Goal: Ask a question

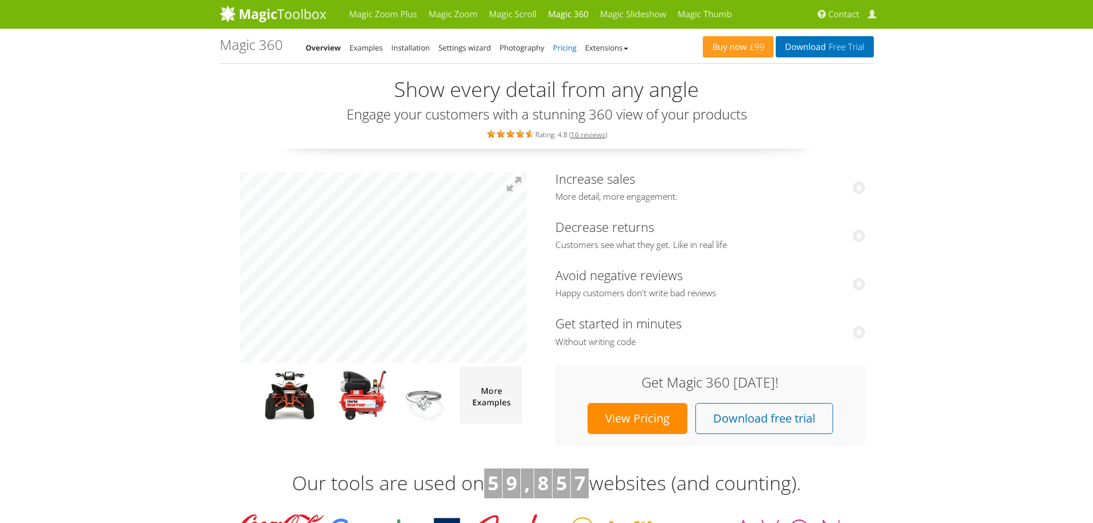
click at [568, 48] on link "Pricing" at bounding box center [565, 47] width 24 height 10
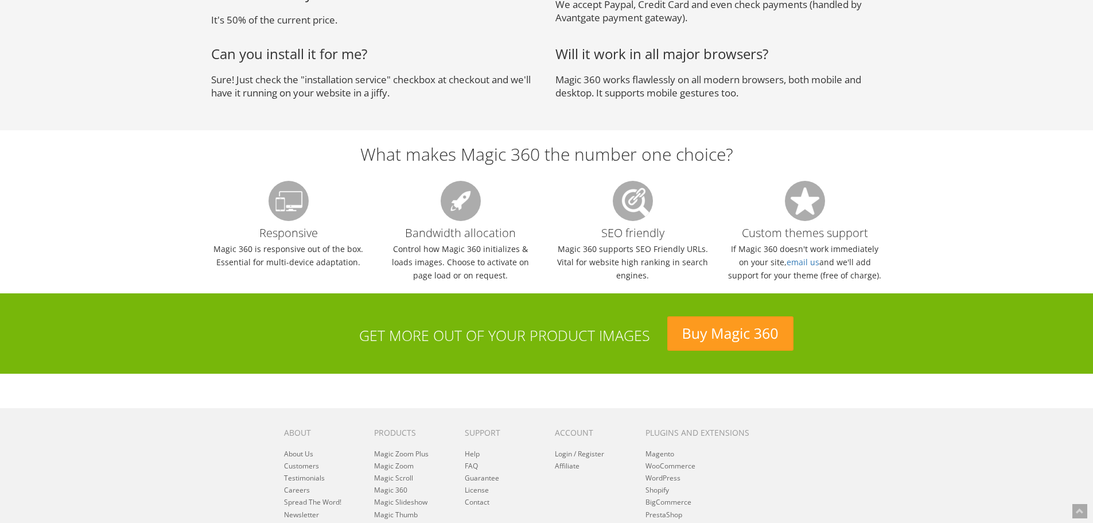
scroll to position [1135, 0]
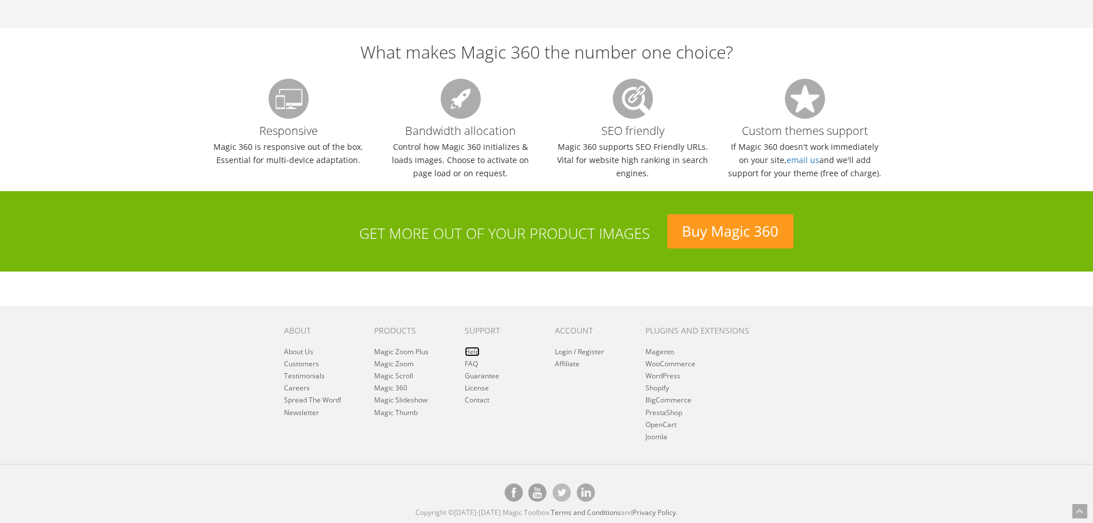
click at [473, 348] on link "Help" at bounding box center [472, 352] width 15 height 10
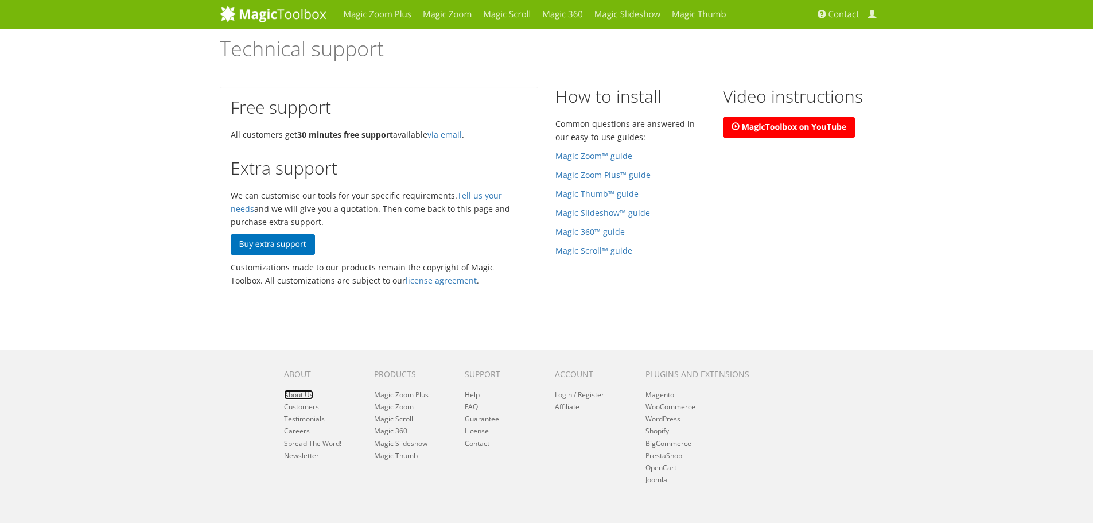
click at [302, 395] on link "About Us" at bounding box center [298, 395] width 29 height 10
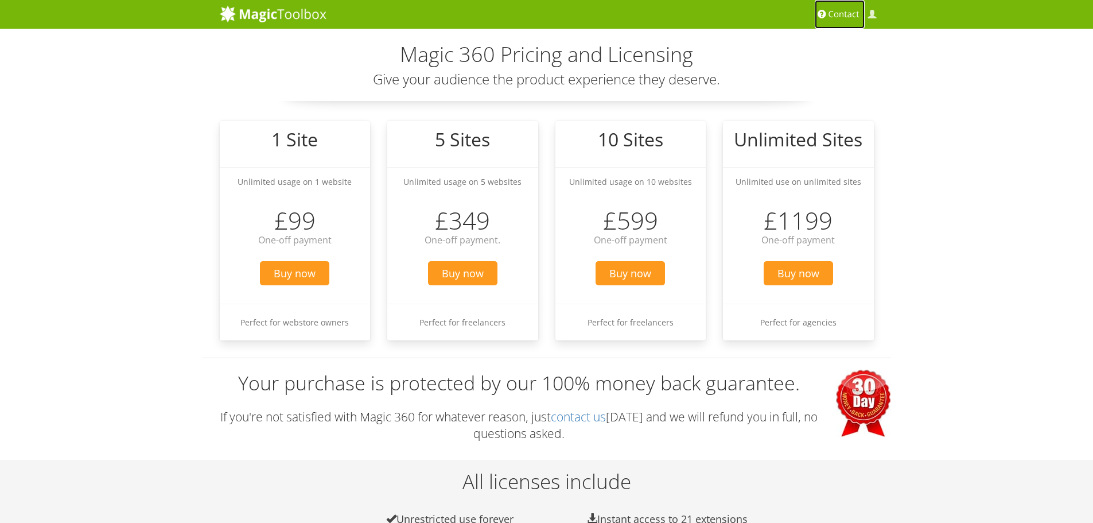
click at [845, 13] on span "Contact" at bounding box center [844, 14] width 31 height 11
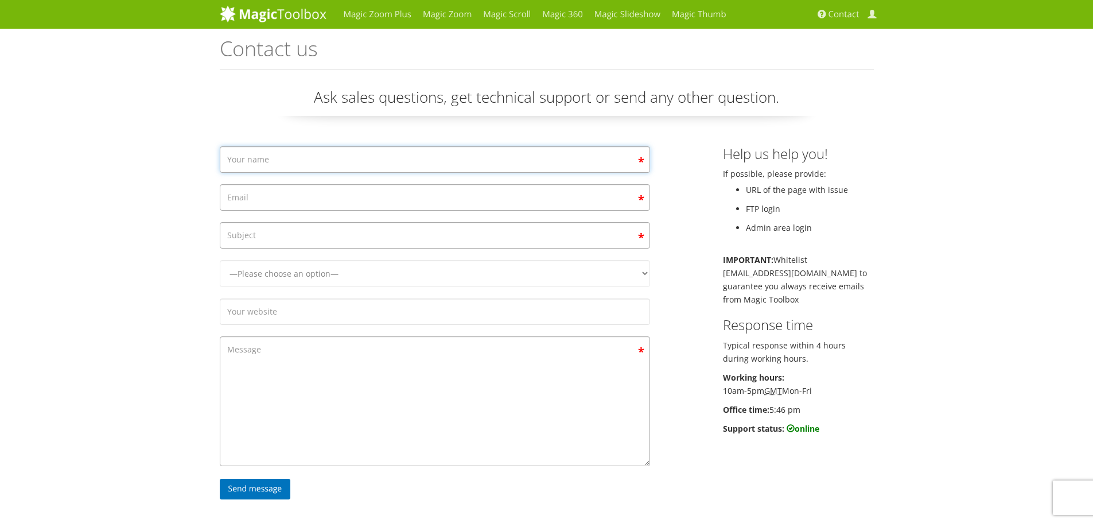
drag, startPoint x: 540, startPoint y: 166, endPoint x: 534, endPoint y: 172, distance: 8.5
click at [540, 166] on input "Contact form" at bounding box center [435, 159] width 430 height 26
click at [398, 161] on input "Contact form" at bounding box center [435, 159] width 430 height 26
type input "Howard Lea"
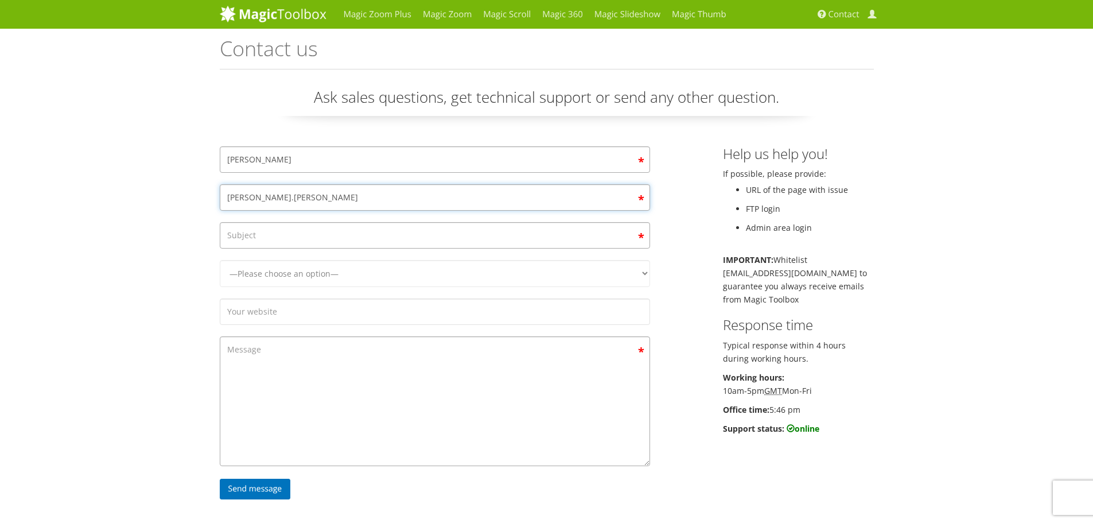
type input "howard.lea@int.jamindustries.com"
click at [331, 242] on input "Contact form" at bounding box center [435, 235] width 430 height 26
click at [352, 236] on input "Upgrade from 5 license to ultimiated" at bounding box center [435, 235] width 430 height 26
type input "Upgrade from 5 license to unlimited"
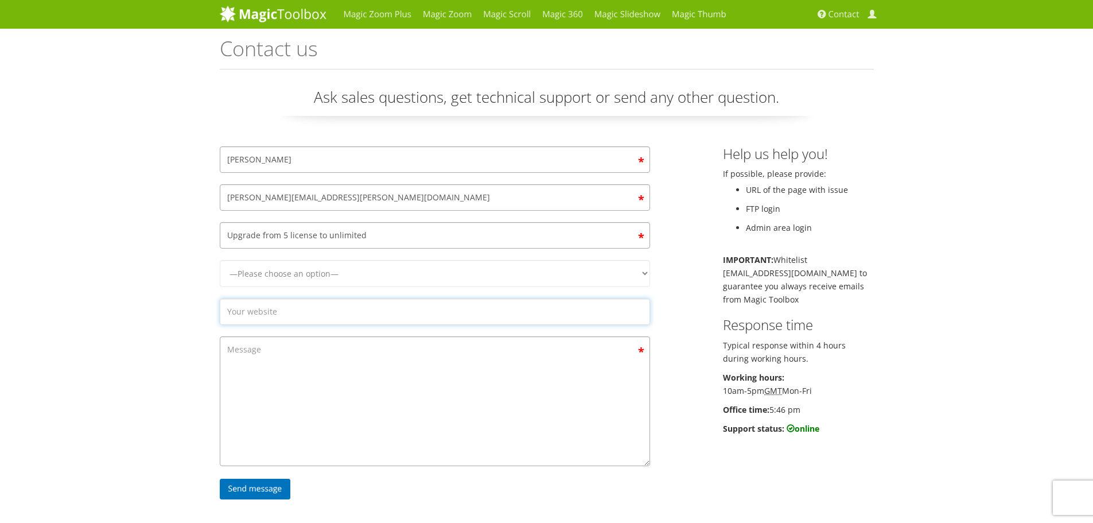
click at [352, 304] on input "Contact form" at bounding box center [435, 311] width 430 height 26
click at [309, 273] on select "—Please choose an option— Magic Zoom Magic Zoom Plus Magic Thumb Magic Slidesho…" at bounding box center [435, 273] width 430 height 27
select select "Magic 360"
click at [220, 260] on select "—Please choose an option— Magic Zoom Magic Zoom Plus Magic Thumb Magic Slidesho…" at bounding box center [435, 273] width 430 height 27
click at [309, 390] on textarea "Contact form" at bounding box center [435, 401] width 430 height 130
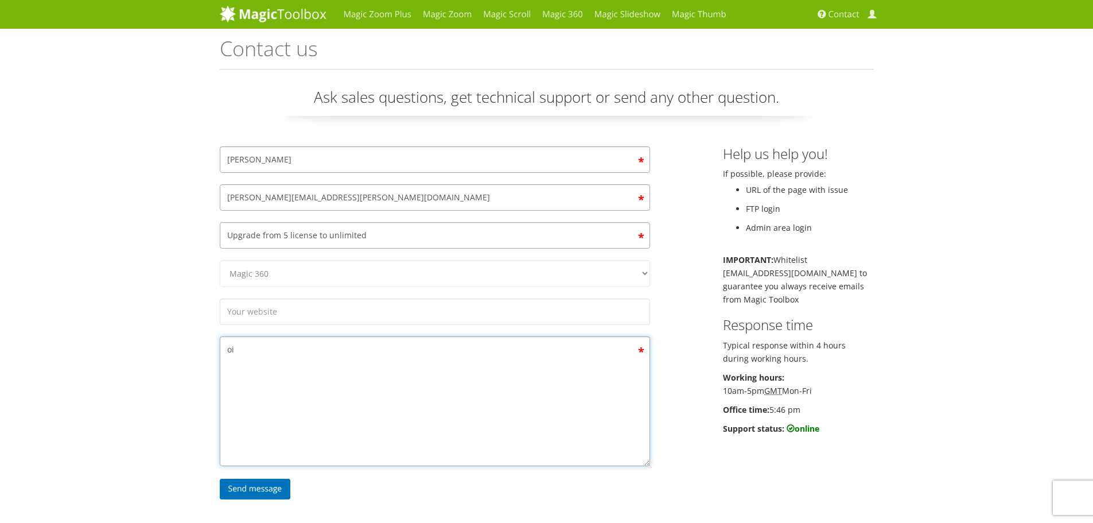
type textarea "o"
click at [453, 378] on textarea "Hi Team Magic 360, Is it possible to upgrade from a 5-license to unlimited?" at bounding box center [435, 401] width 430 height 130
drag, startPoint x: 522, startPoint y: 372, endPoint x: 431, endPoint y: 368, distance: 91.3
click at [431, 368] on textarea "Hi Team Magic 360, Is it possible to upgrade from a 5-license to unlimited? I a…" at bounding box center [435, 401] width 430 height 130
type textarea "Hi Team Magic 360, Is it possible to upgrade from a 5-license to unlimited? Or …"
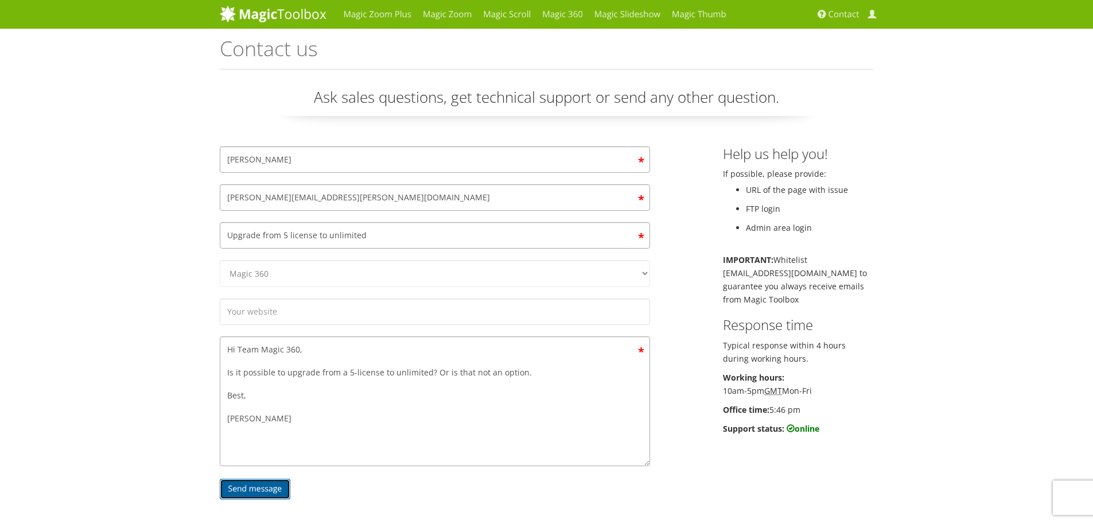
click at [241, 491] on input "Send message" at bounding box center [255, 489] width 71 height 21
click at [80, 317] on div "Magic Zoom Plus Magic Zoom Magic Scroll Magic 360 Magic Slideshow Magic Thumb C…" at bounding box center [546, 399] width 1093 height 799
click at [565, 22] on link "Magic 360" at bounding box center [563, 14] width 52 height 29
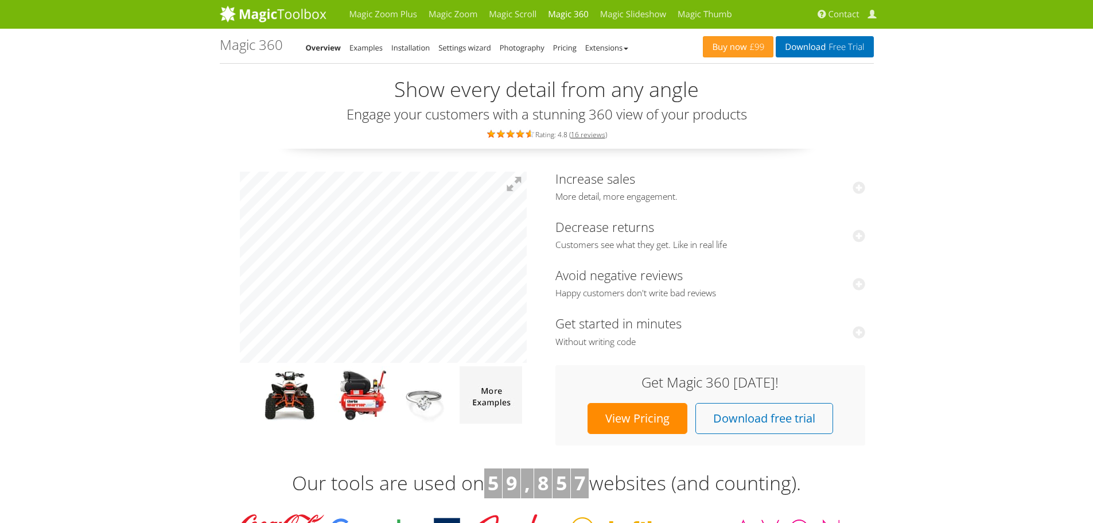
click at [633, 421] on link "View Pricing" at bounding box center [638, 418] width 100 height 31
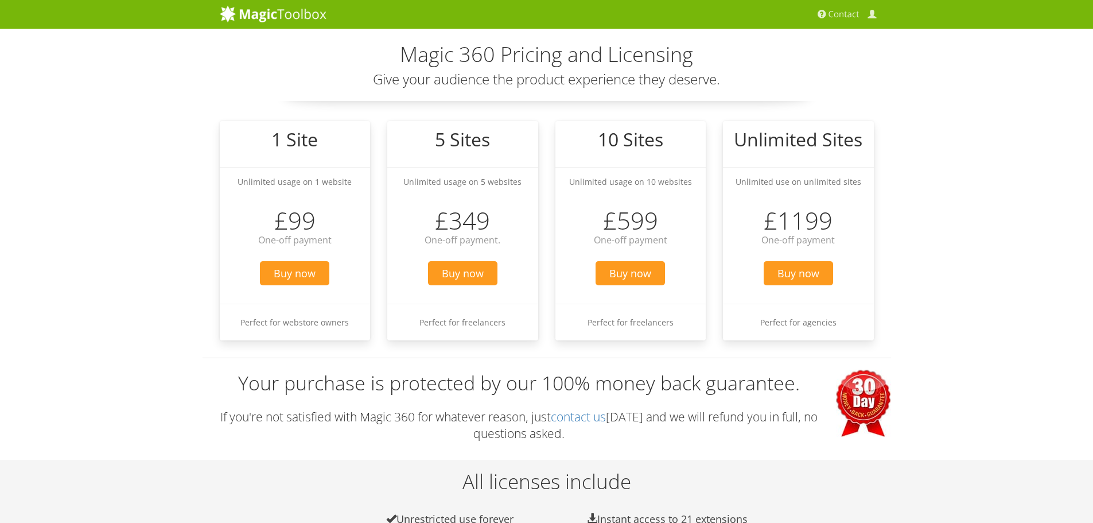
click at [349, 495] on div "All licenses include Unrestricted use forever Instant access to 21 extensions 3…" at bounding box center [547, 512] width 689 height 83
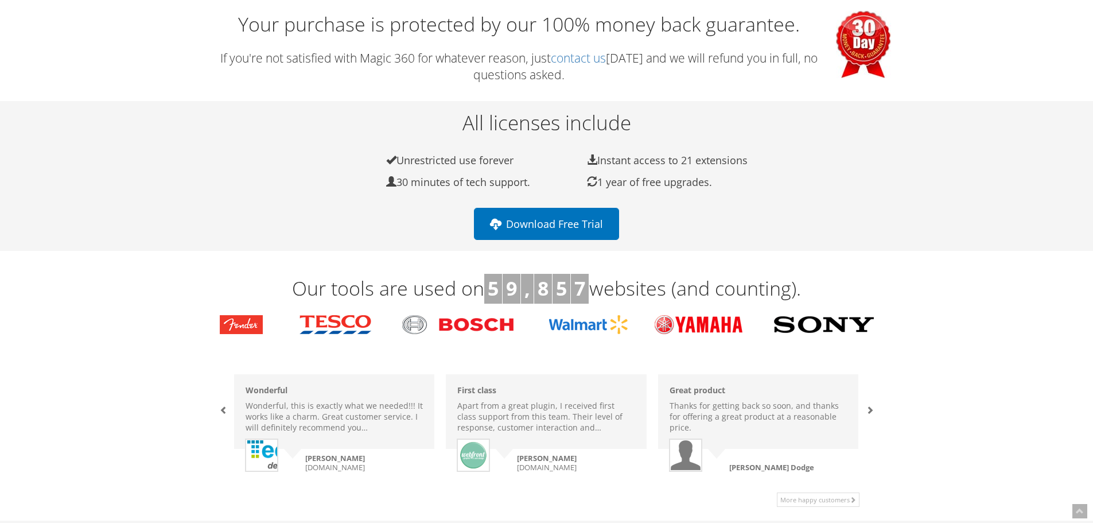
scroll to position [172, 0]
